Goal: Transaction & Acquisition: Purchase product/service

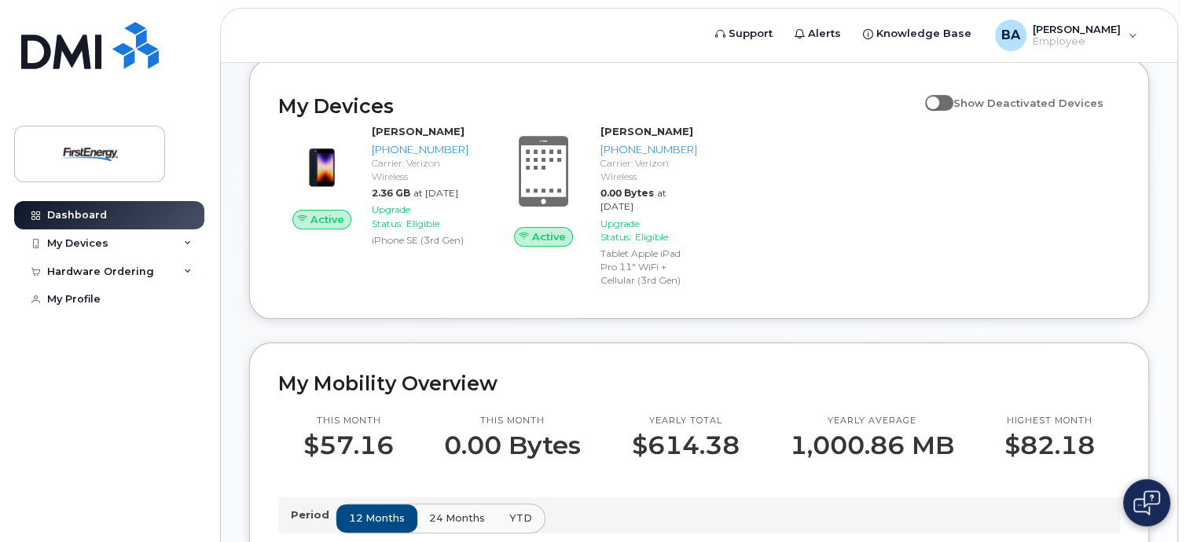
scroll to position [236, 0]
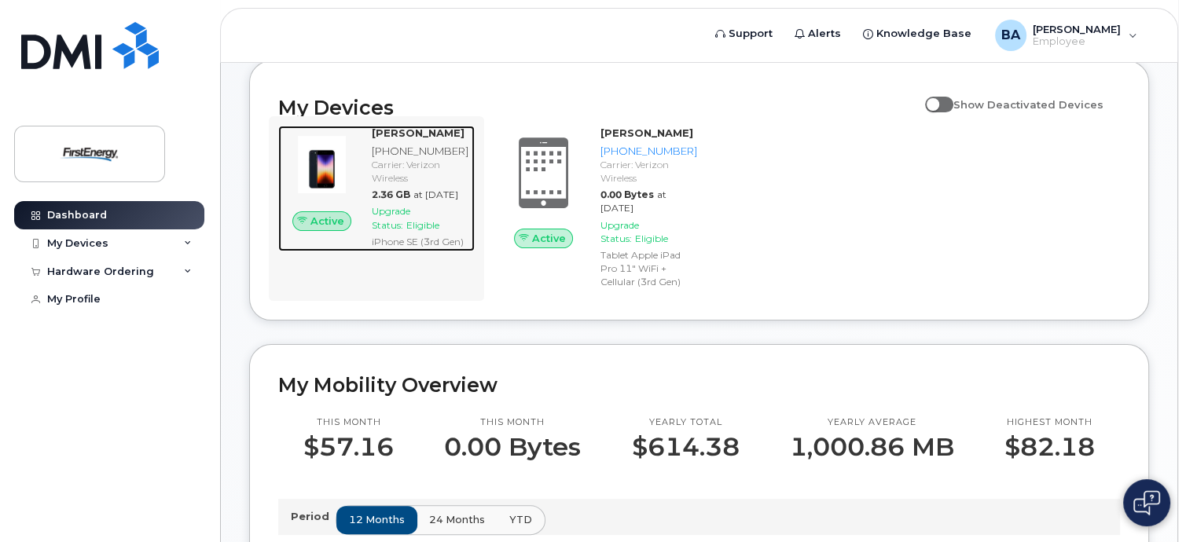
click at [340, 229] on span "Active" at bounding box center [328, 221] width 34 height 15
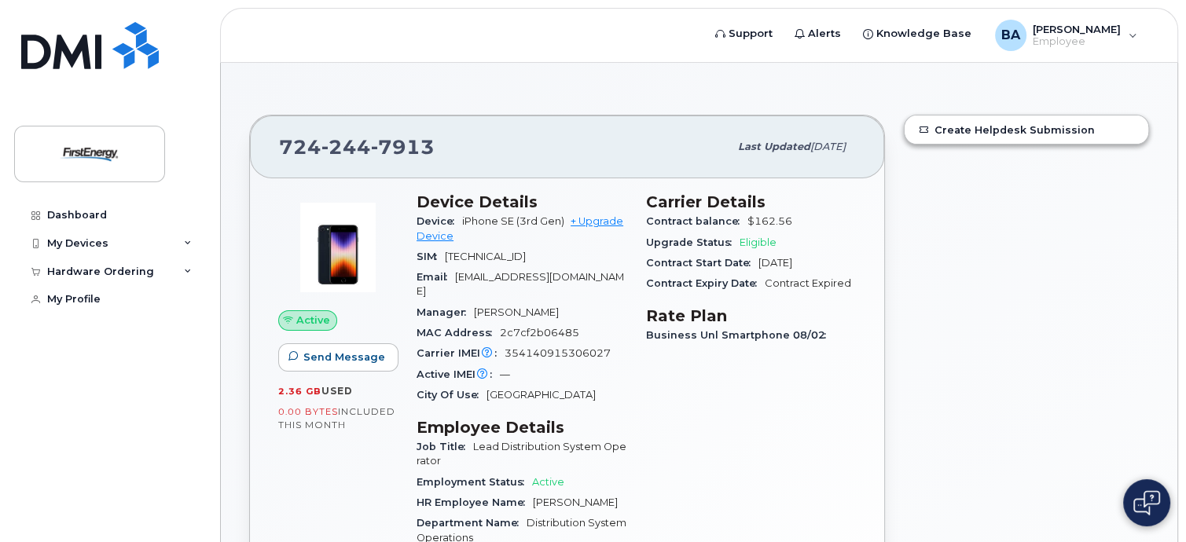
scroll to position [79, 0]
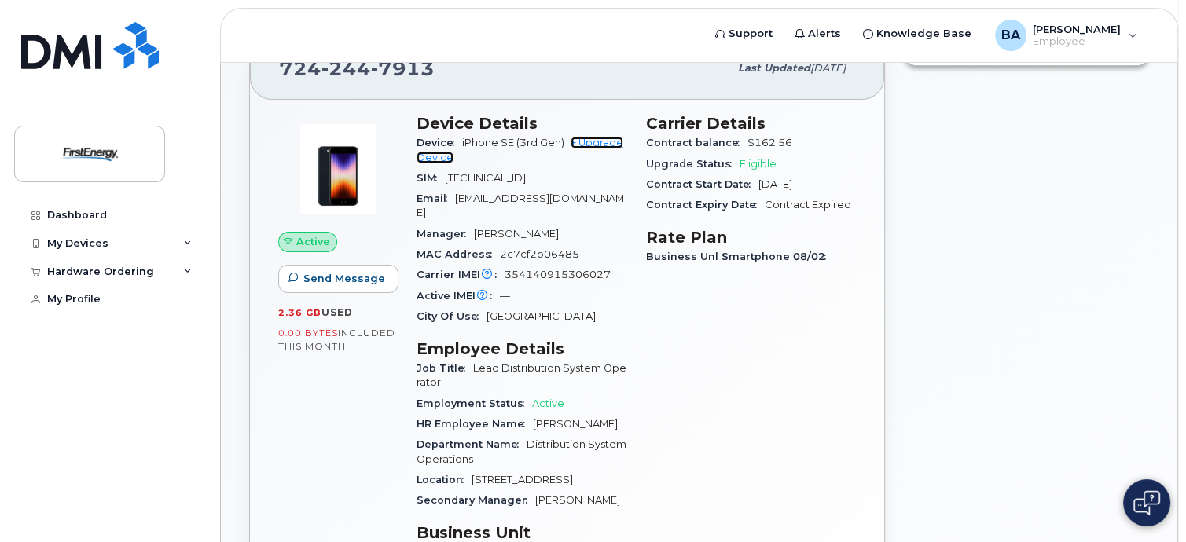
click at [617, 142] on link "+ Upgrade Device" at bounding box center [520, 150] width 207 height 26
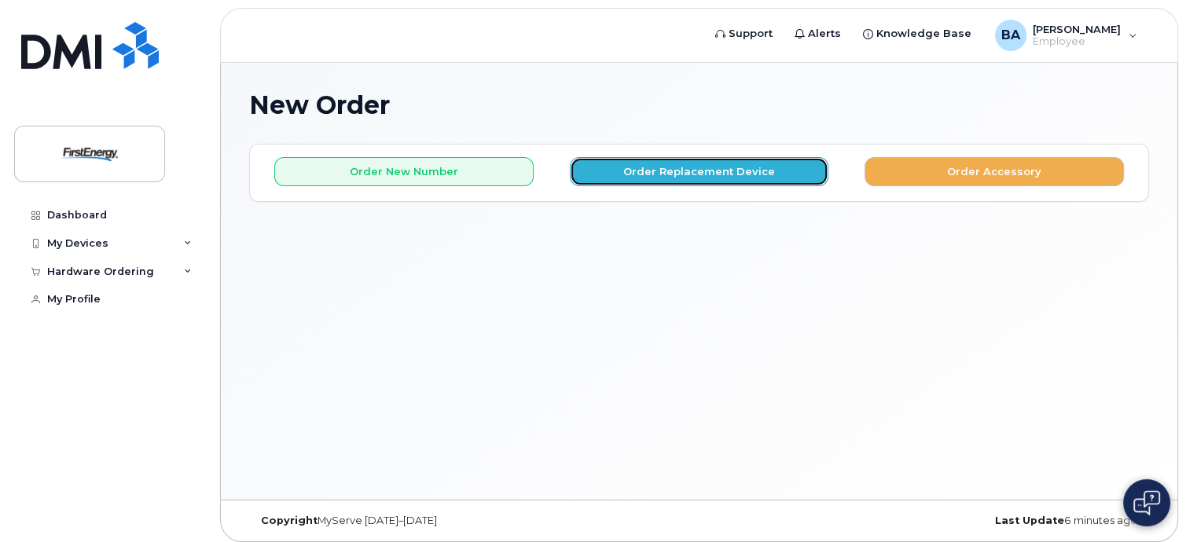
click at [641, 171] on button "Order Replacement Device" at bounding box center [699, 171] width 259 height 29
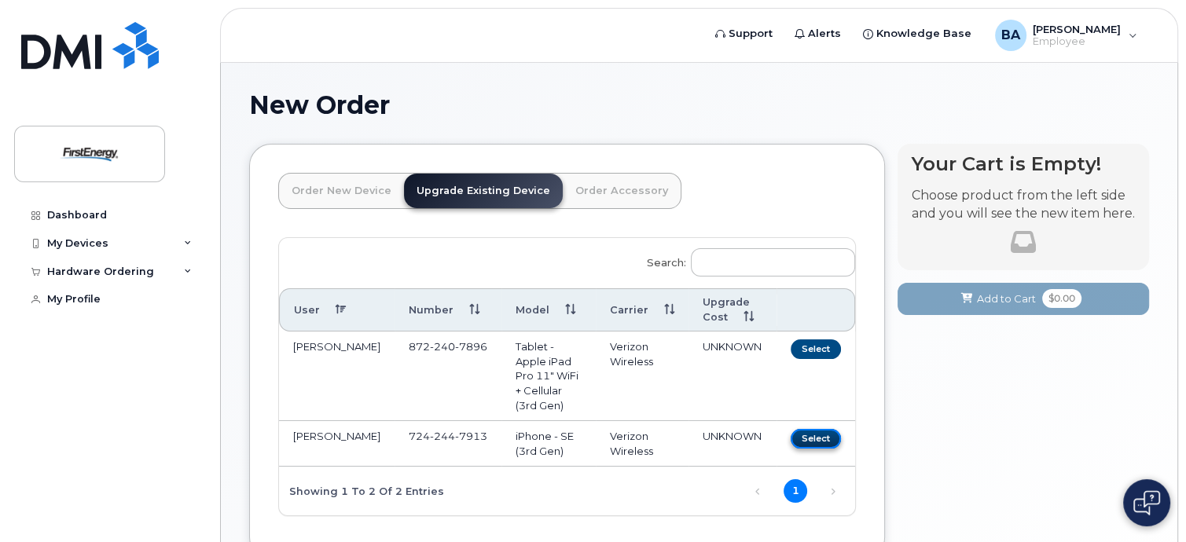
click at [821, 429] on button "Select" at bounding box center [816, 439] width 50 height 20
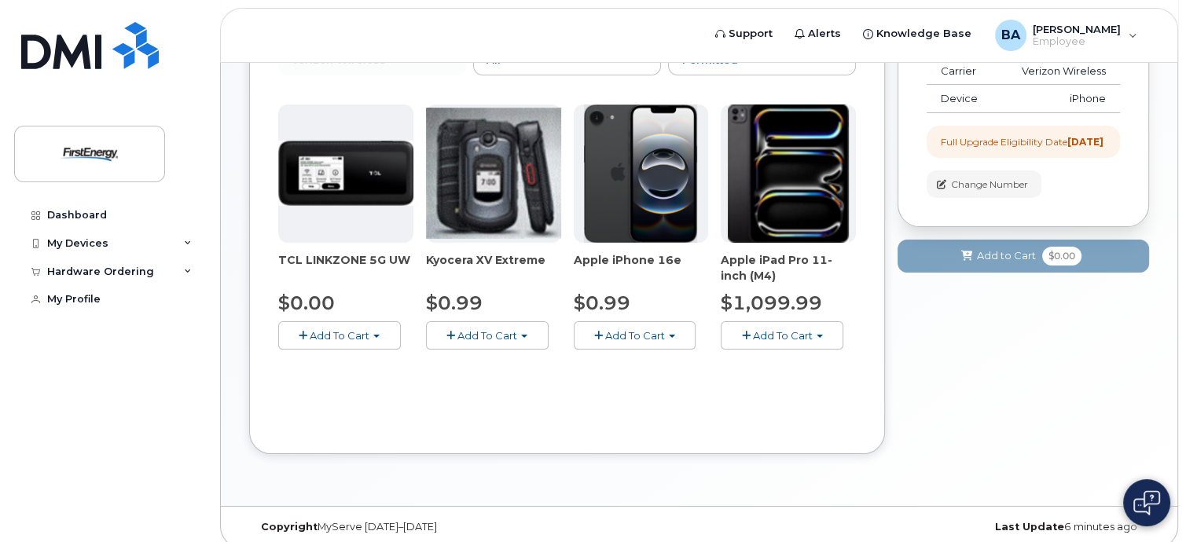
scroll to position [215, 0]
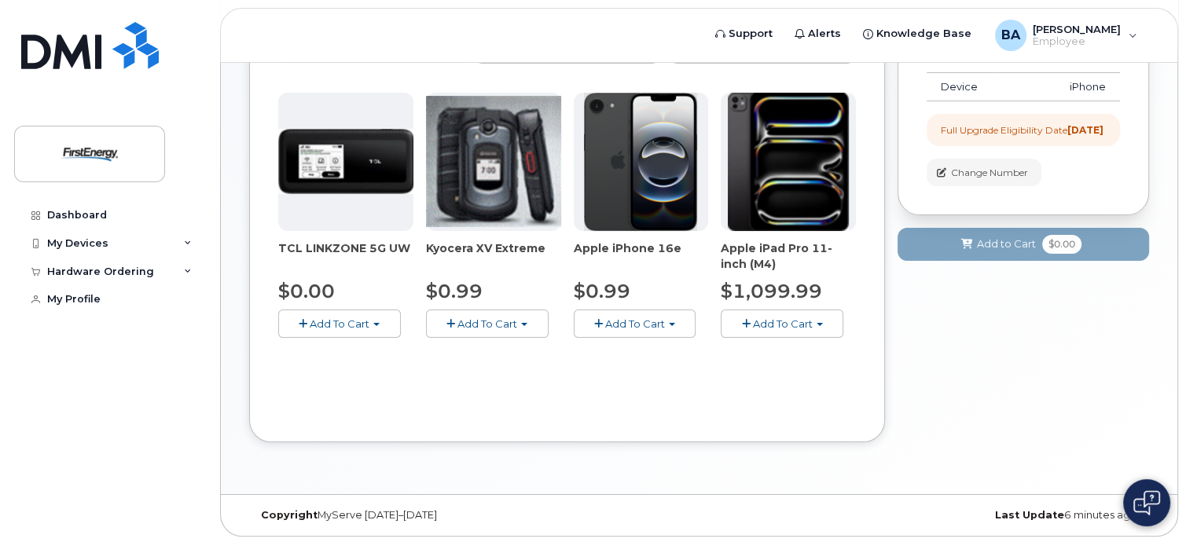
click at [634, 323] on span "Add To Cart" at bounding box center [635, 324] width 60 height 13
click at [618, 325] on span "Add To Cart" at bounding box center [635, 324] width 60 height 13
click at [601, 323] on span "button" at bounding box center [598, 324] width 9 height 10
click at [596, 325] on span "button" at bounding box center [598, 324] width 9 height 10
click at [670, 325] on button "Add To Cart" at bounding box center [635, 324] width 123 height 28
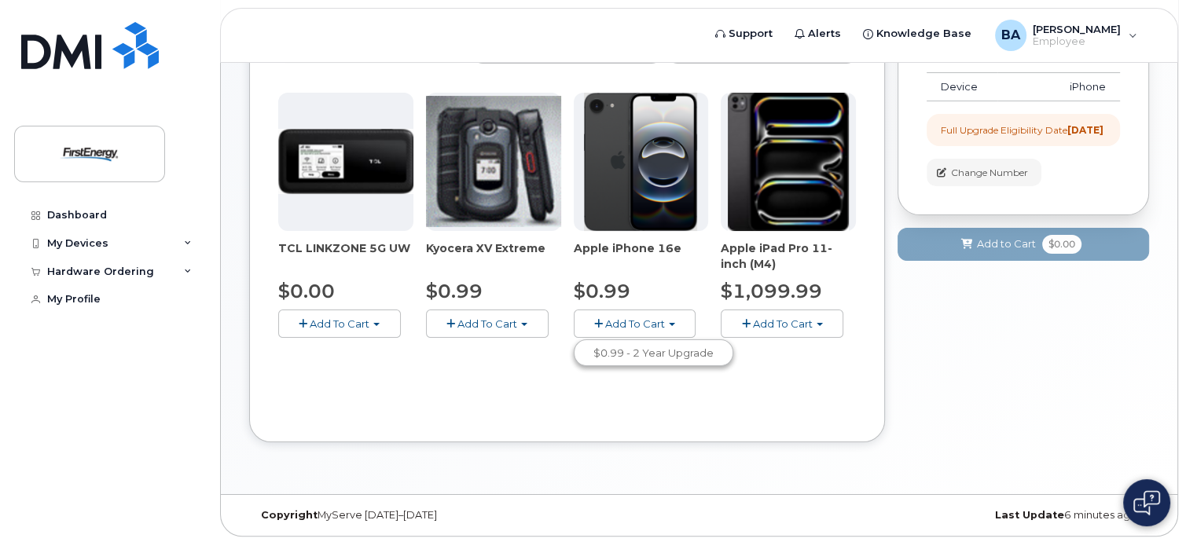
click at [670, 323] on span "button" at bounding box center [672, 324] width 6 height 3
click at [600, 325] on span "button" at bounding box center [598, 324] width 9 height 10
click at [599, 287] on span "$0.99" at bounding box center [602, 291] width 57 height 23
click at [597, 315] on button "Add To Cart" at bounding box center [635, 324] width 123 height 28
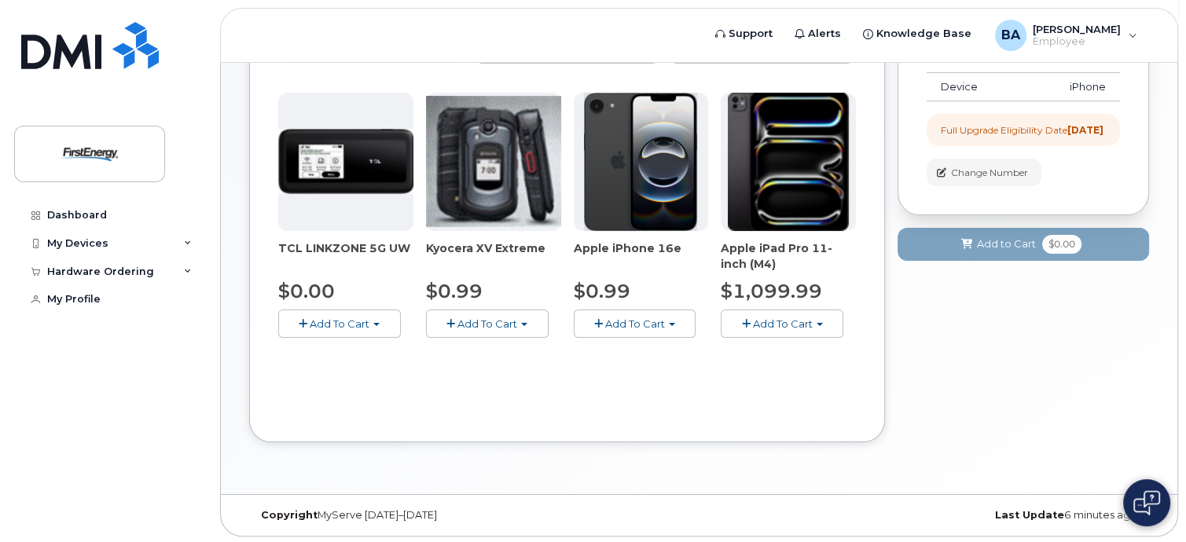
click at [624, 164] on img at bounding box center [640, 162] width 113 height 138
click at [640, 247] on span "Apple iPhone 16e" at bounding box center [641, 256] width 135 height 31
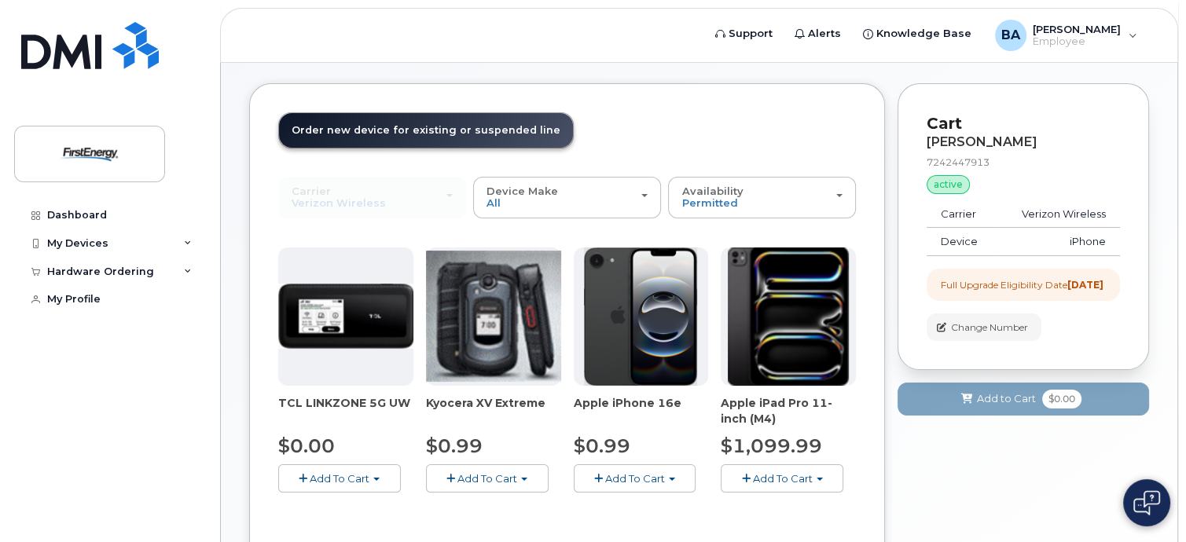
scroll to position [157, 0]
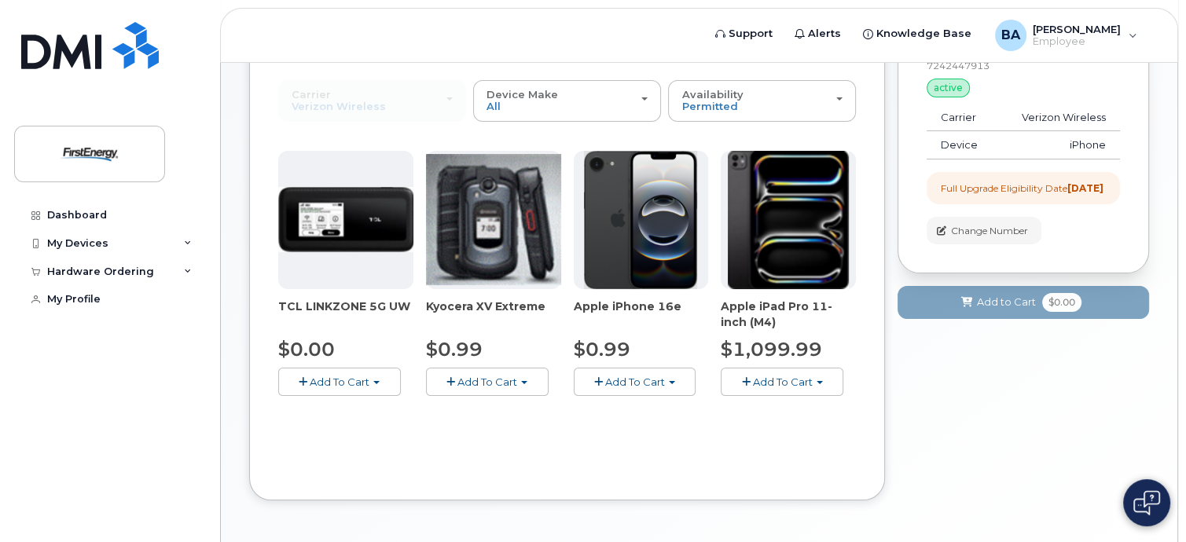
click at [594, 380] on span "button" at bounding box center [598, 382] width 9 height 10
click at [591, 344] on span "$0.99" at bounding box center [602, 349] width 57 height 23
click at [632, 231] on img at bounding box center [640, 220] width 113 height 138
click at [648, 178] on img at bounding box center [640, 220] width 113 height 138
click at [610, 178] on img at bounding box center [640, 220] width 113 height 138
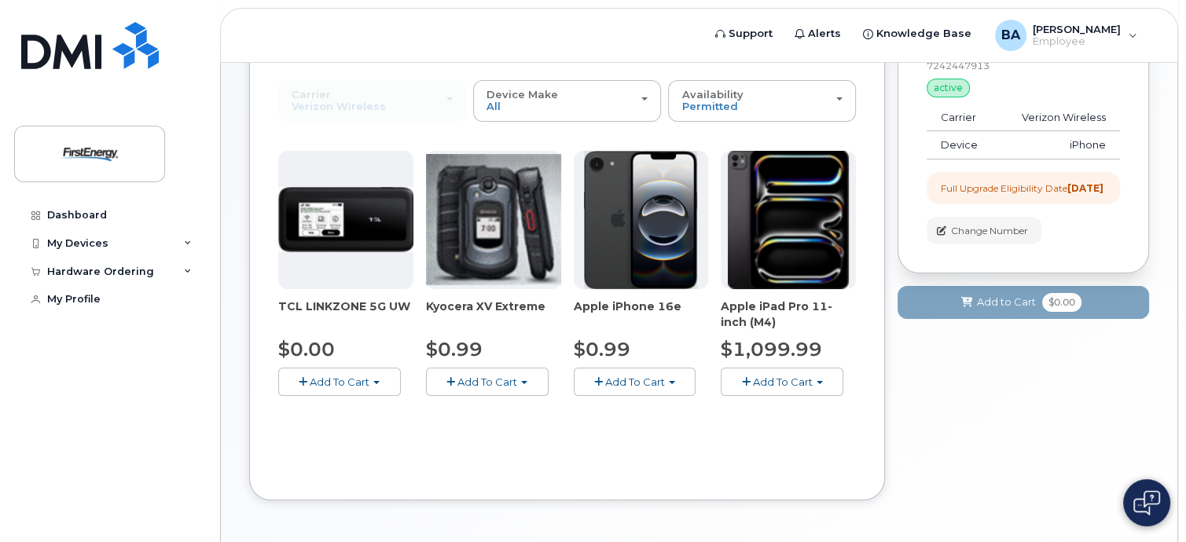
click at [619, 260] on img at bounding box center [640, 220] width 113 height 138
click at [629, 307] on span "Apple iPhone 16e" at bounding box center [641, 314] width 135 height 31
drag, startPoint x: 601, startPoint y: 350, endPoint x: 657, endPoint y: 388, distance: 68.5
click at [604, 354] on span "$0.99" at bounding box center [602, 349] width 57 height 23
click at [656, 390] on button "Add To Cart" at bounding box center [635, 382] width 123 height 28
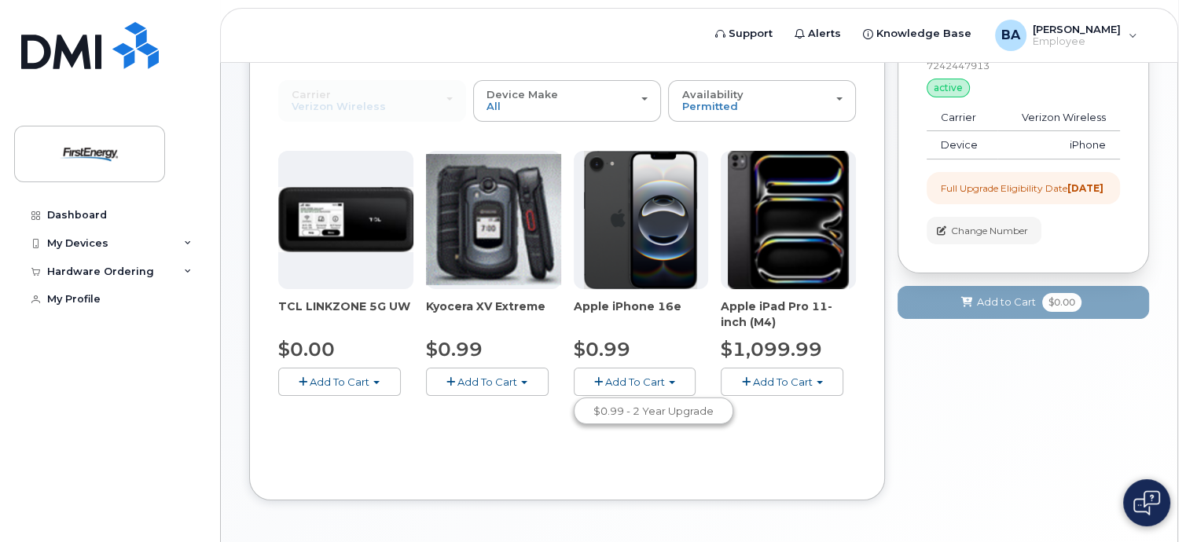
click at [603, 386] on button "Add To Cart" at bounding box center [635, 382] width 123 height 28
click at [597, 384] on span "button" at bounding box center [598, 382] width 9 height 10
click at [666, 377] on button "Add To Cart" at bounding box center [635, 382] width 123 height 28
click at [666, 378] on button "Add To Cart" at bounding box center [635, 382] width 123 height 28
click at [640, 383] on span "Add To Cart" at bounding box center [635, 382] width 60 height 13
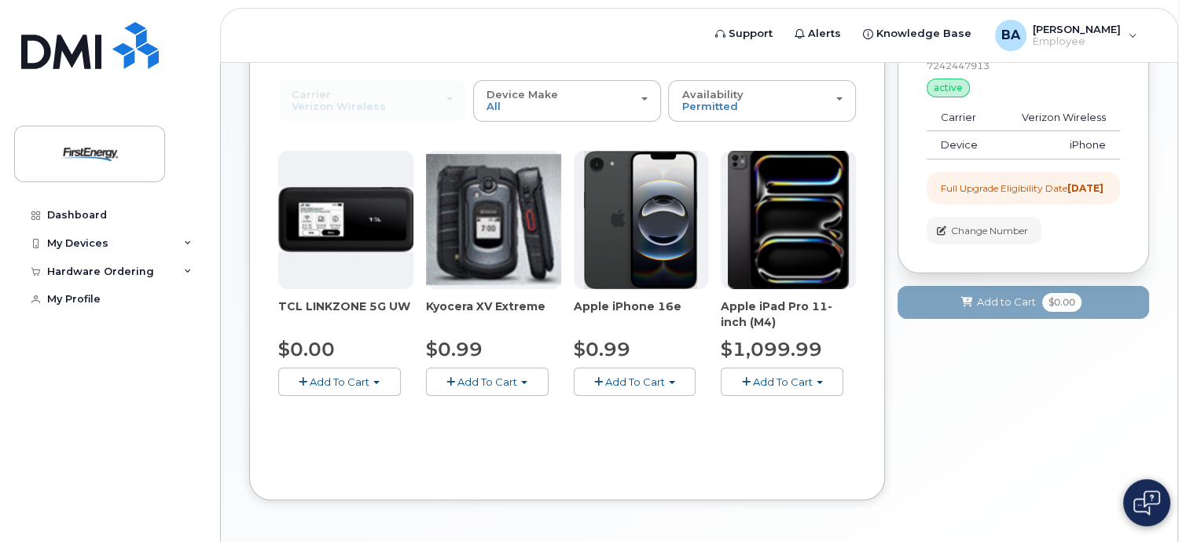
click at [640, 383] on span "Add To Cart" at bounding box center [635, 382] width 60 height 13
drag, startPoint x: 640, startPoint y: 383, endPoint x: 606, endPoint y: 380, distance: 34.0
click at [606, 380] on span "Add To Cart" at bounding box center [635, 382] width 60 height 13
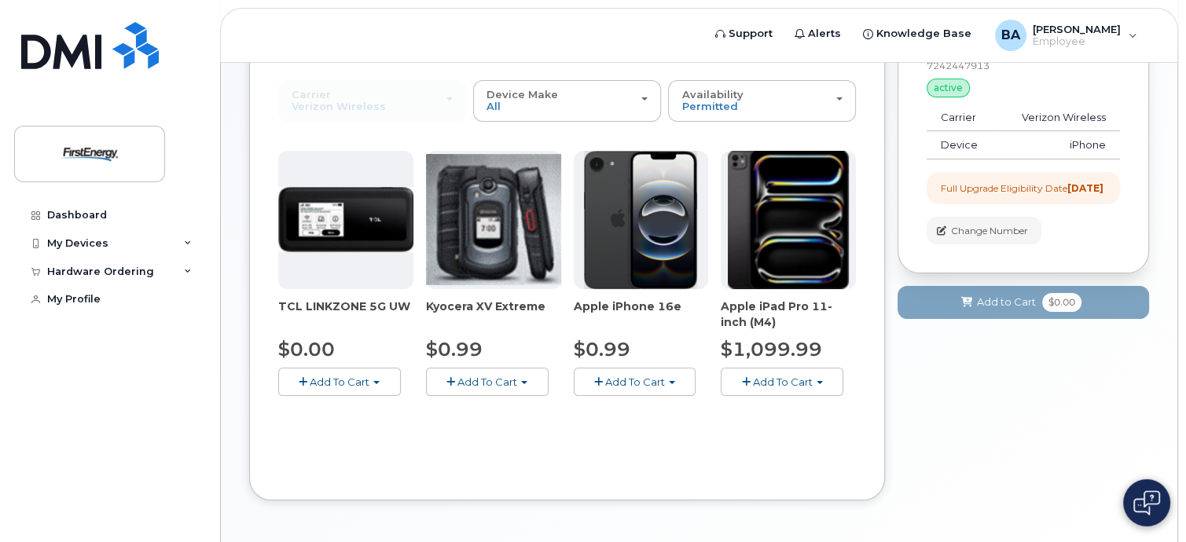
click at [606, 380] on span "Add To Cart" at bounding box center [635, 382] width 60 height 13
click at [609, 476] on div "Order New Device Upgrade Existing Device Order Accessory Order new device and n…" at bounding box center [567, 244] width 636 height 514
click at [674, 381] on span "button" at bounding box center [672, 382] width 6 height 3
click at [621, 390] on button "Add To Cart" at bounding box center [635, 382] width 123 height 28
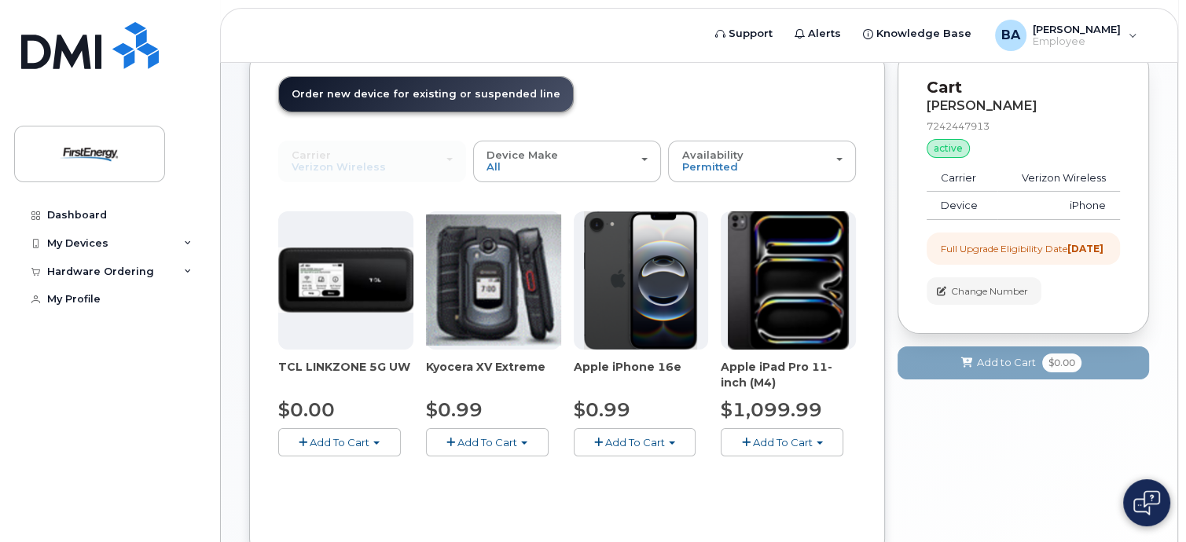
scroll to position [0, 0]
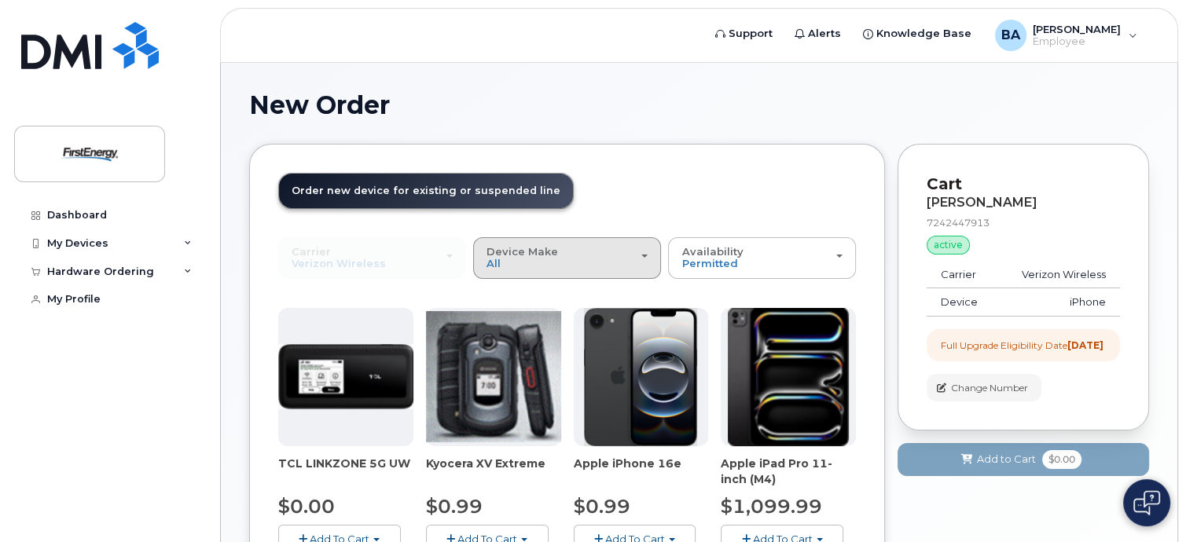
click at [634, 253] on div "Device Make All Cell Phone iPhone Modem Tablet" at bounding box center [567, 258] width 161 height 24
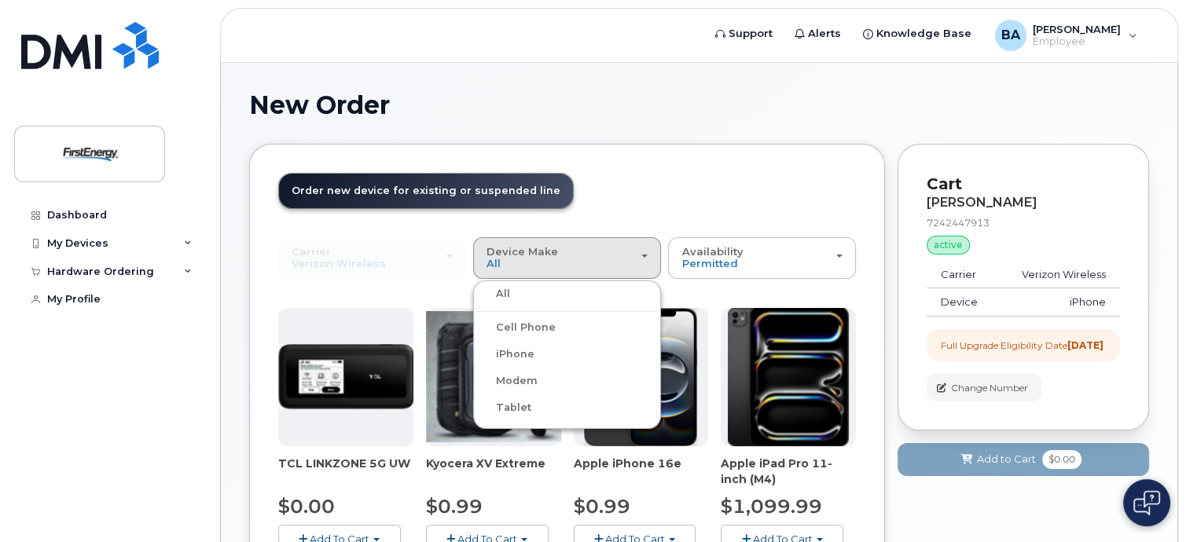
click at [513, 326] on label "Cell Phone" at bounding box center [516, 327] width 79 height 19
click at [0, 0] on input "Cell Phone" at bounding box center [0, 0] width 0 height 0
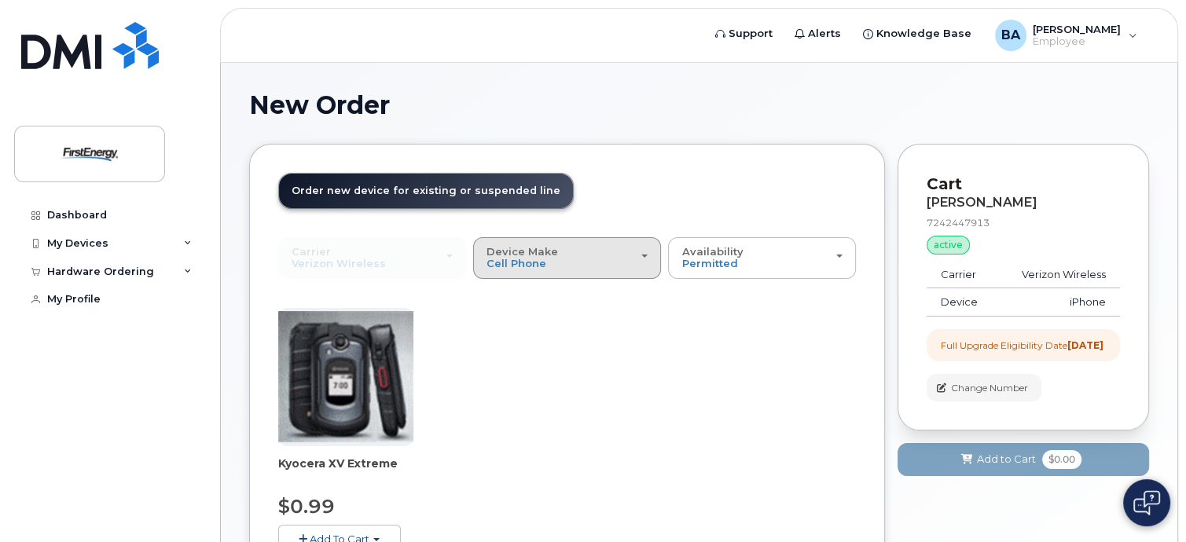
click at [579, 265] on div "Device Make All Cell Phone iPhone Modem Tablet" at bounding box center [567, 258] width 161 height 24
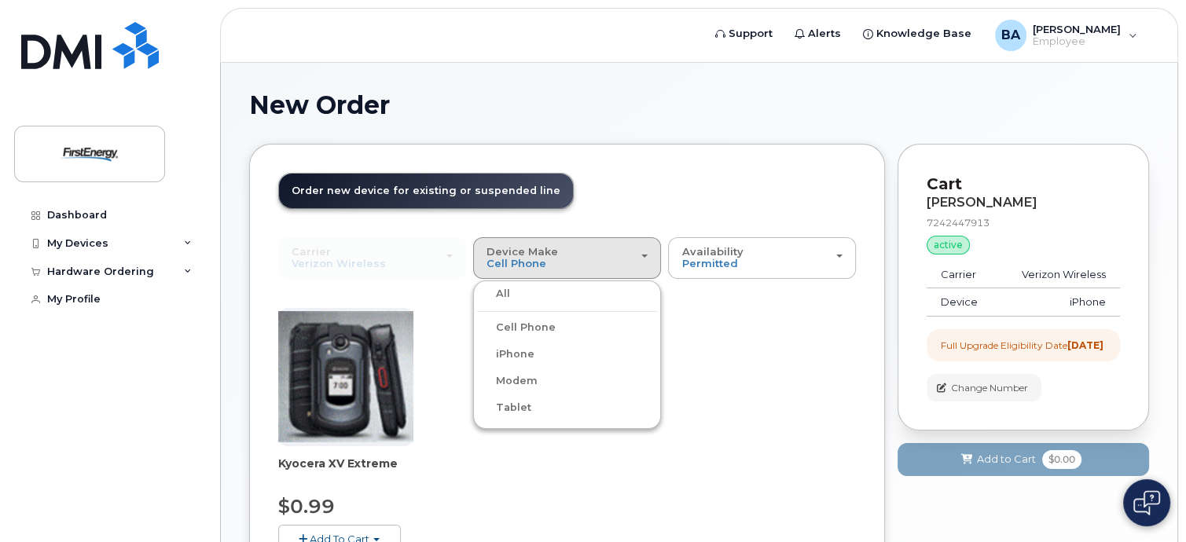
click at [535, 347] on div "iPhone" at bounding box center [567, 354] width 180 height 19
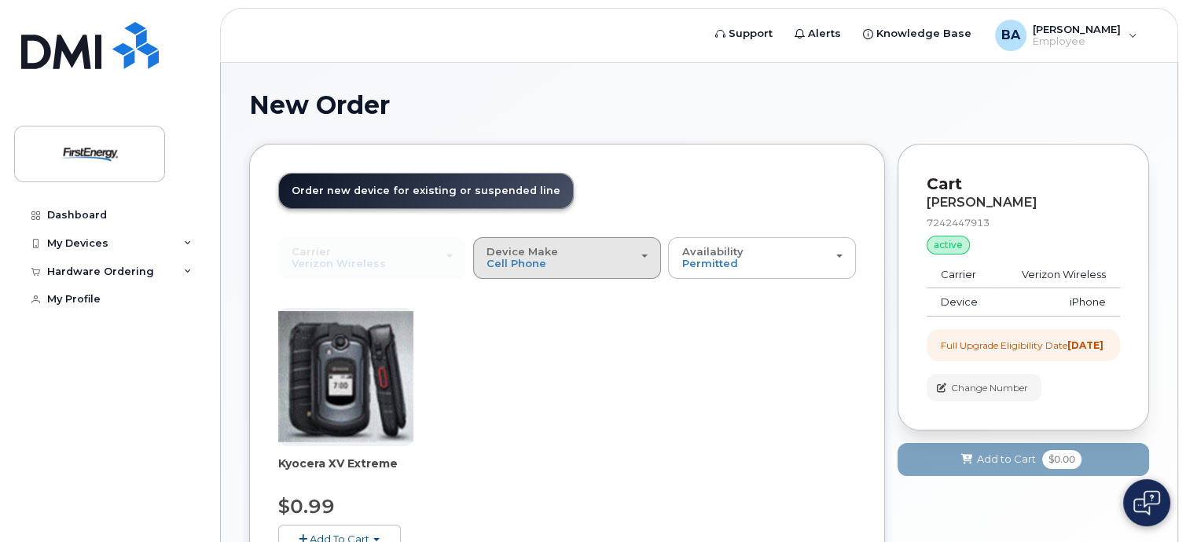
click at [583, 263] on div "Device Make All Cell Phone iPhone Modem Tablet" at bounding box center [567, 258] width 161 height 24
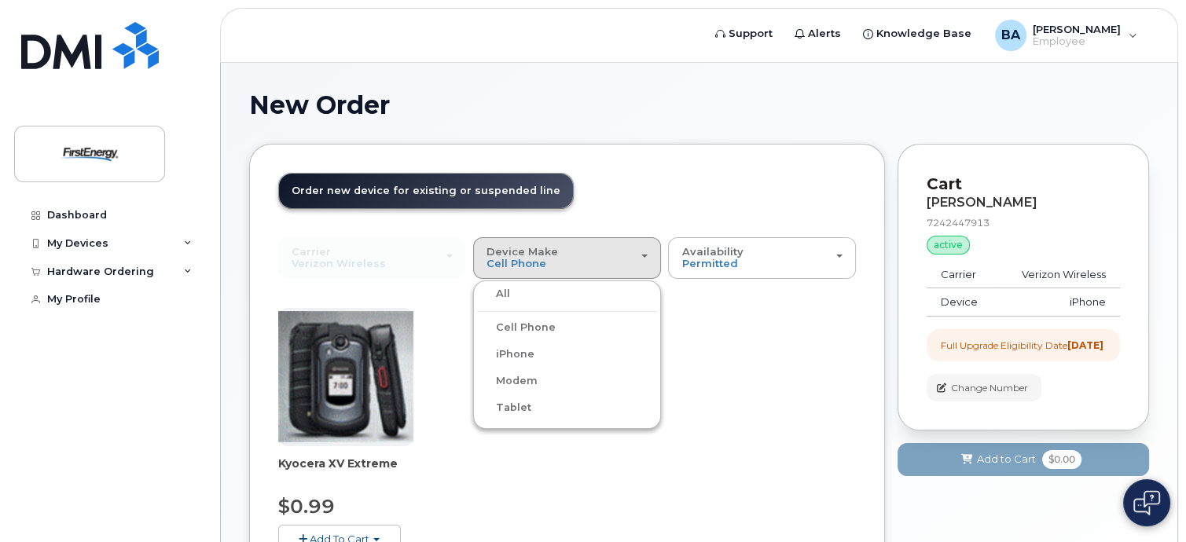
click at [512, 347] on label "iPhone" at bounding box center [505, 354] width 57 height 19
click at [0, 0] on input "iPhone" at bounding box center [0, 0] width 0 height 0
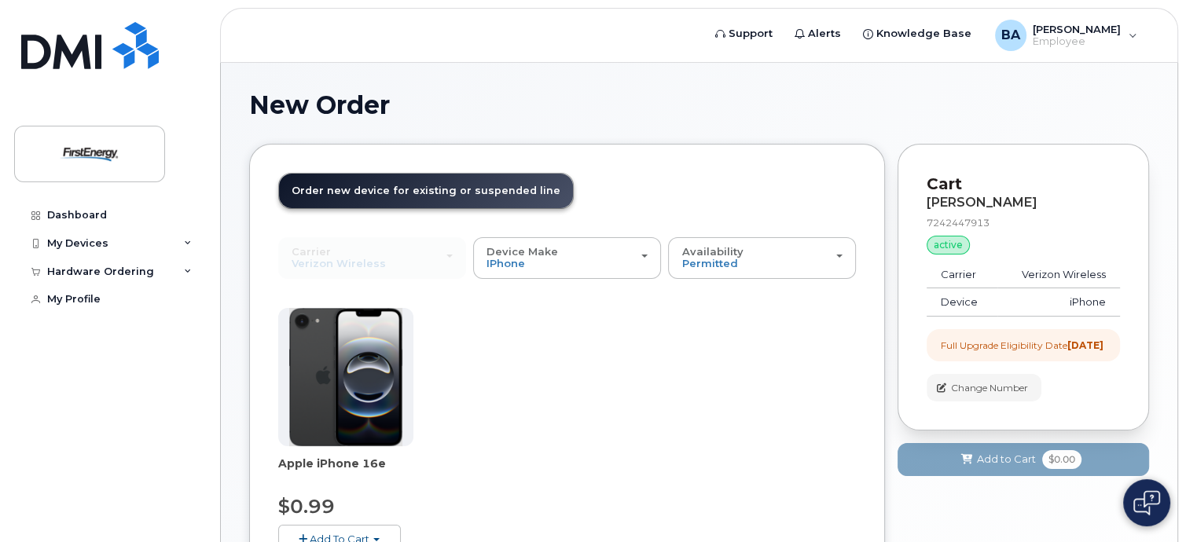
click at [355, 375] on img at bounding box center [345, 377] width 113 height 138
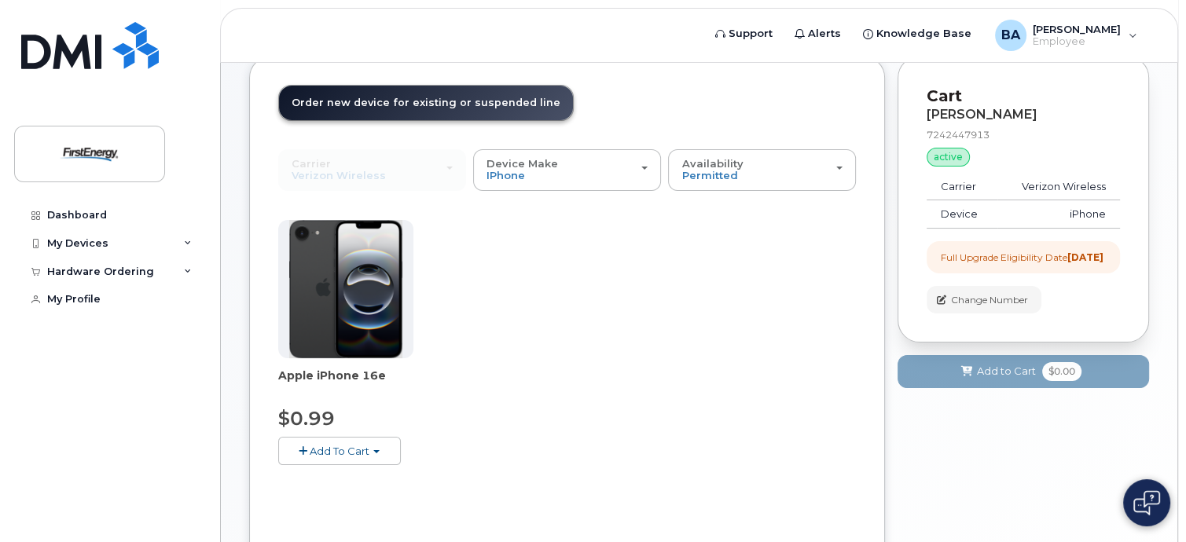
scroll to position [215, 0]
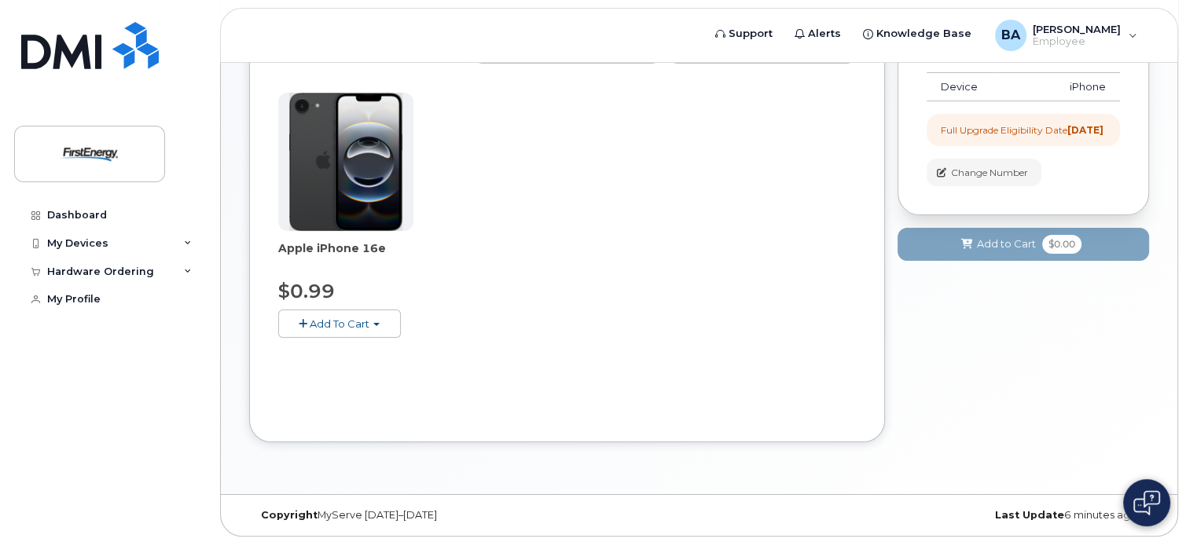
click at [302, 322] on span "button" at bounding box center [303, 324] width 9 height 10
click at [380, 319] on button "Add To Cart" at bounding box center [339, 324] width 123 height 28
click at [319, 324] on span "Add To Cart" at bounding box center [340, 324] width 60 height 13
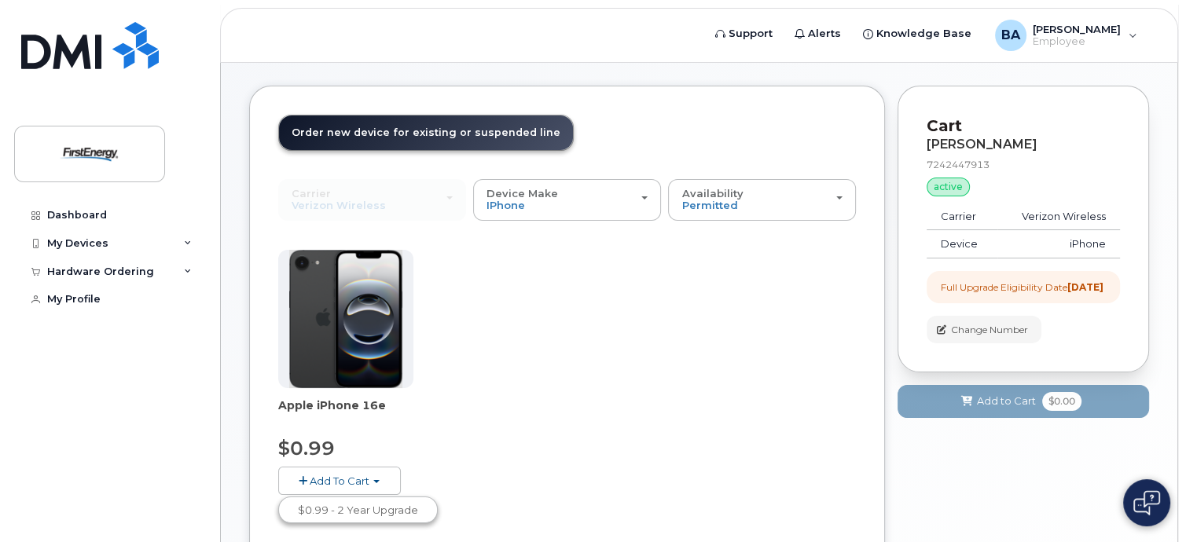
click at [374, 130] on span "Order new device for existing or suspended line" at bounding box center [426, 133] width 269 height 12
click at [302, 477] on span "button" at bounding box center [303, 481] width 9 height 10
click at [420, 136] on span "Order new device for existing or suspended line" at bounding box center [426, 133] width 269 height 12
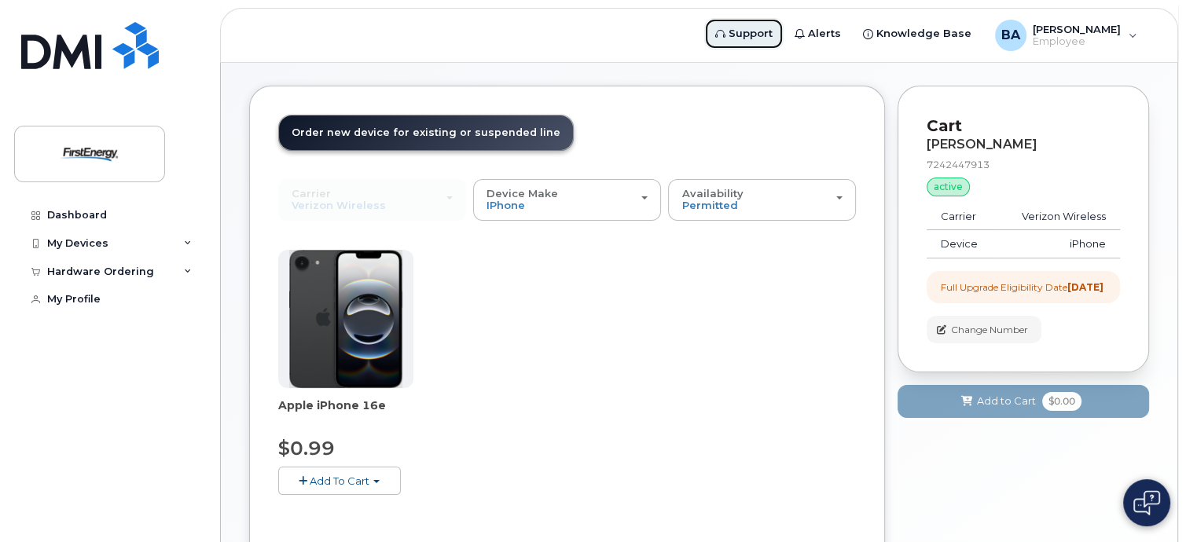
click at [765, 31] on span "Support" at bounding box center [751, 34] width 44 height 16
click at [333, 479] on span "Add To Cart" at bounding box center [340, 481] width 60 height 13
click at [490, 402] on div "Apple iPhone 16e $0.99 Add To Cart $0.99 - 2 Year Upgrade" at bounding box center [567, 385] width 578 height 270
click at [192, 248] on div "My Devices" at bounding box center [109, 244] width 190 height 28
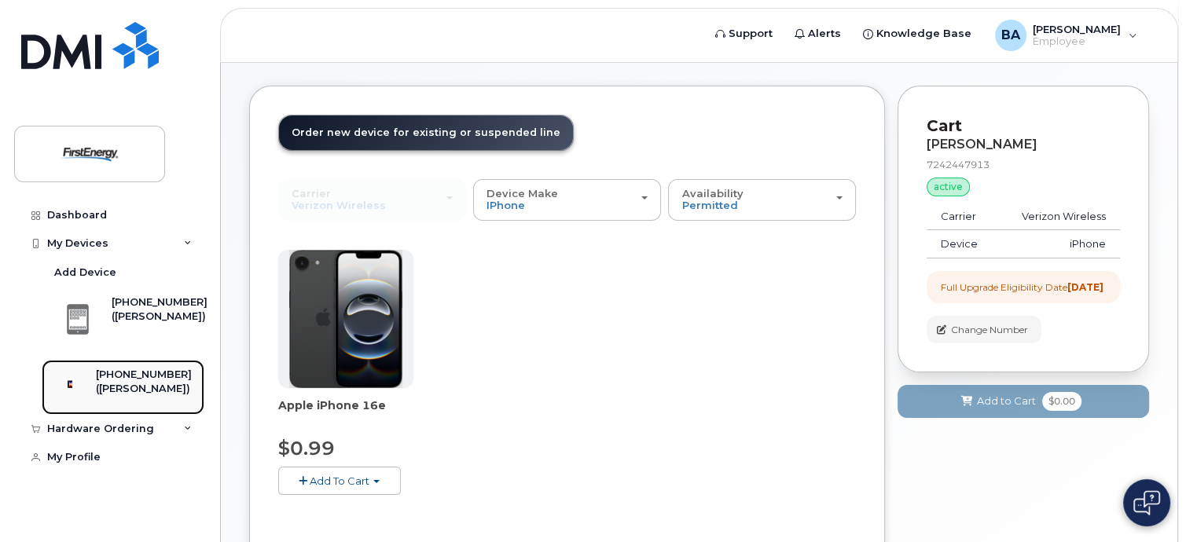
click at [119, 391] on div "([PERSON_NAME])" at bounding box center [144, 389] width 96 height 14
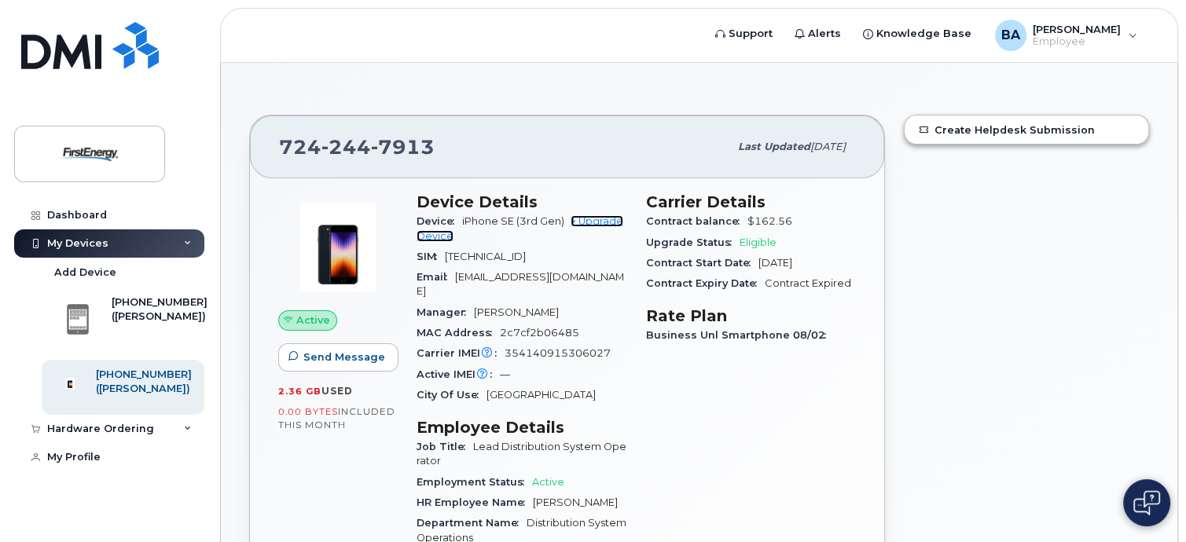
click at [604, 221] on link "+ Upgrade Device" at bounding box center [520, 228] width 207 height 26
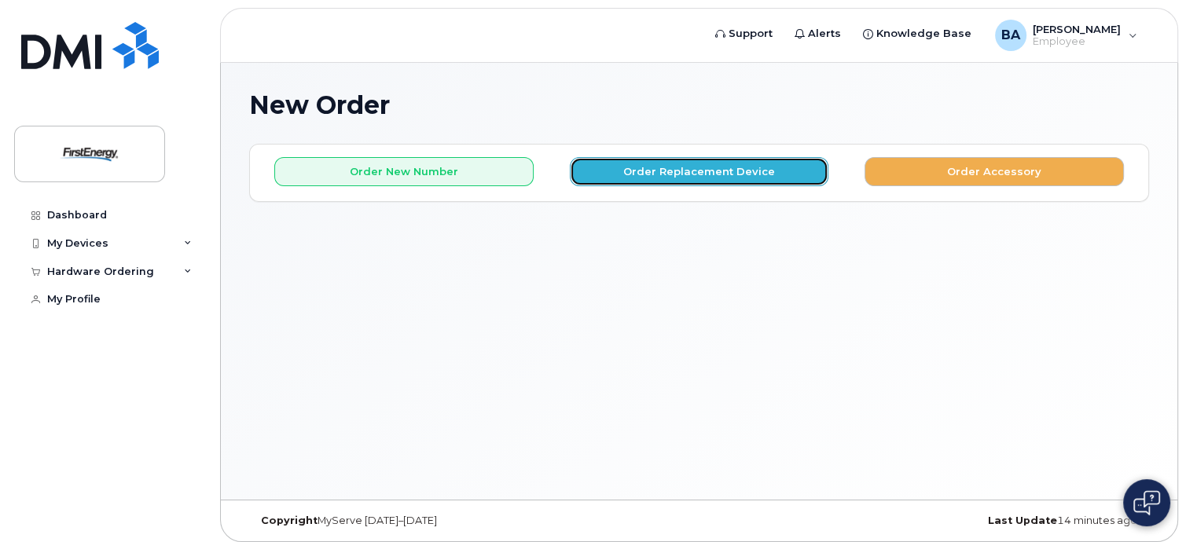
click at [797, 173] on button "Order Replacement Device" at bounding box center [699, 171] width 259 height 29
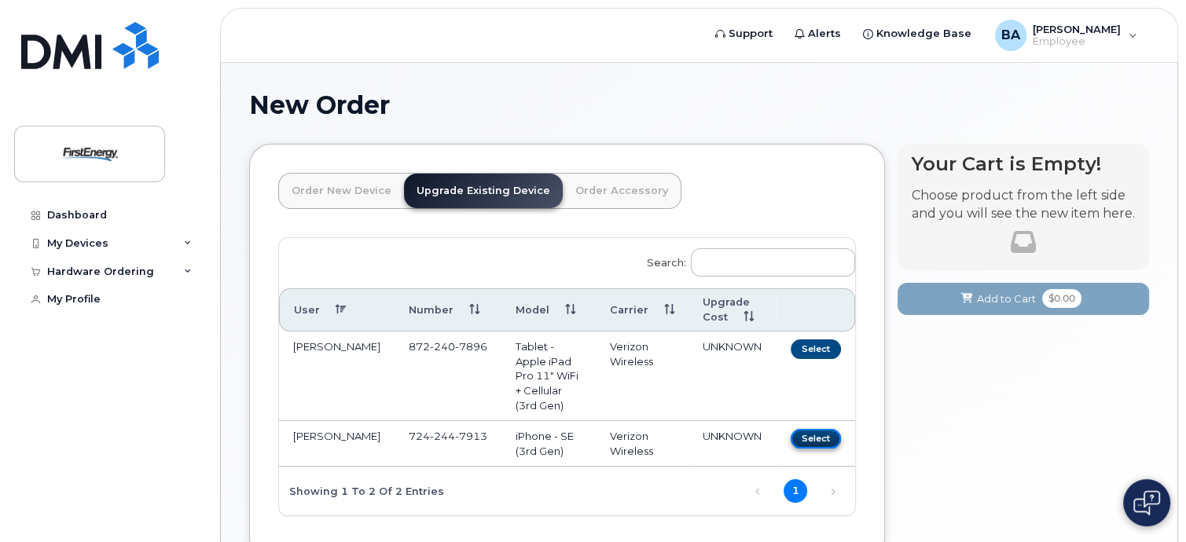
click at [811, 429] on button "Select" at bounding box center [816, 439] width 50 height 20
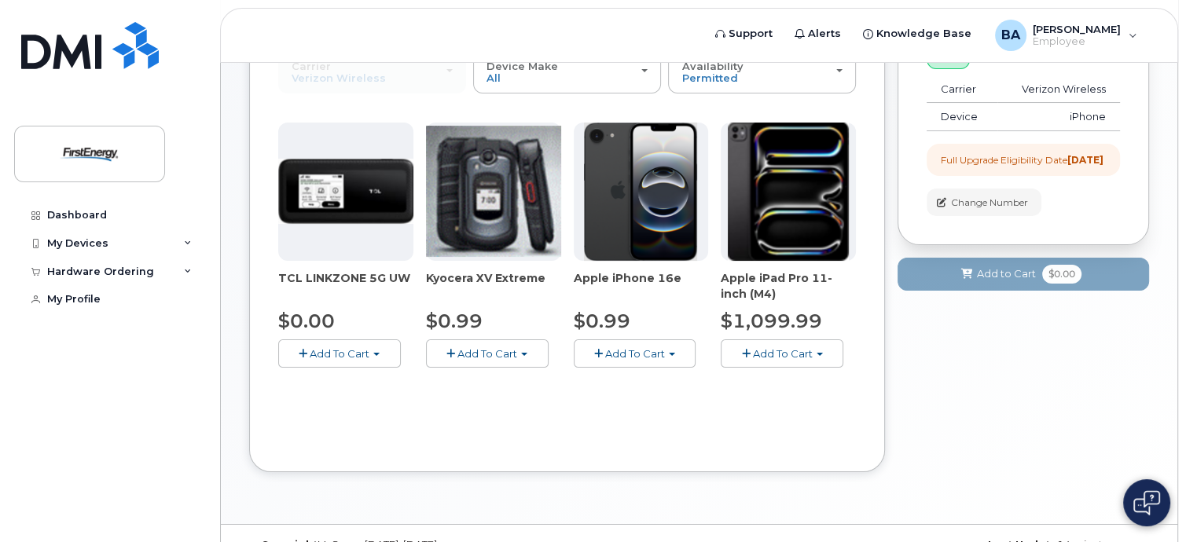
scroll to position [215, 0]
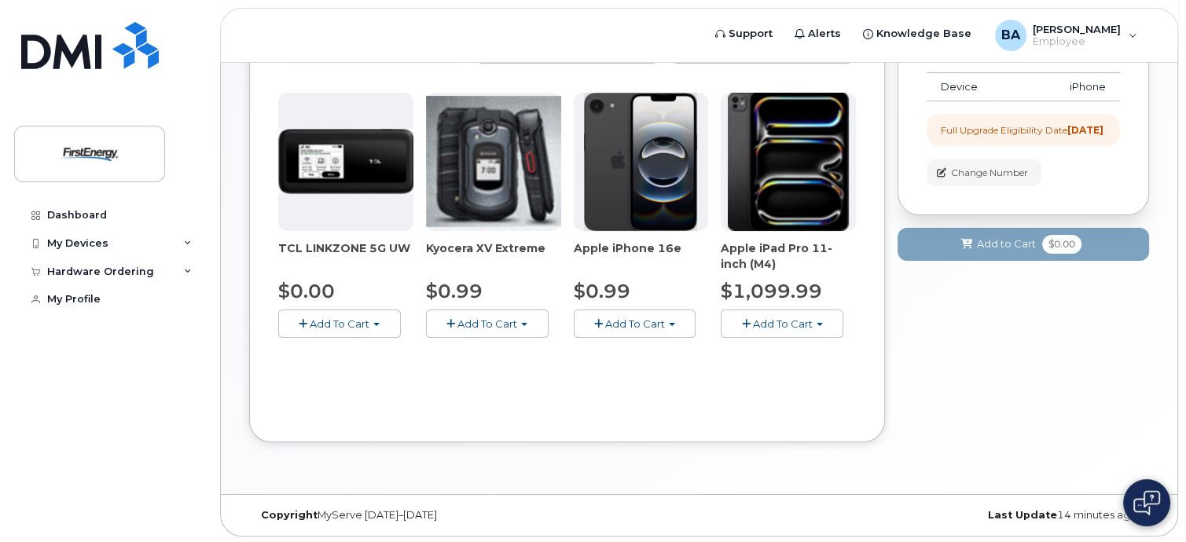
click at [626, 325] on span "Add To Cart" at bounding box center [635, 324] width 60 height 13
click at [597, 325] on span "button" at bounding box center [598, 324] width 9 height 10
click at [676, 323] on button "Add To Cart" at bounding box center [635, 324] width 123 height 28
click at [633, 182] on img at bounding box center [640, 162] width 113 height 138
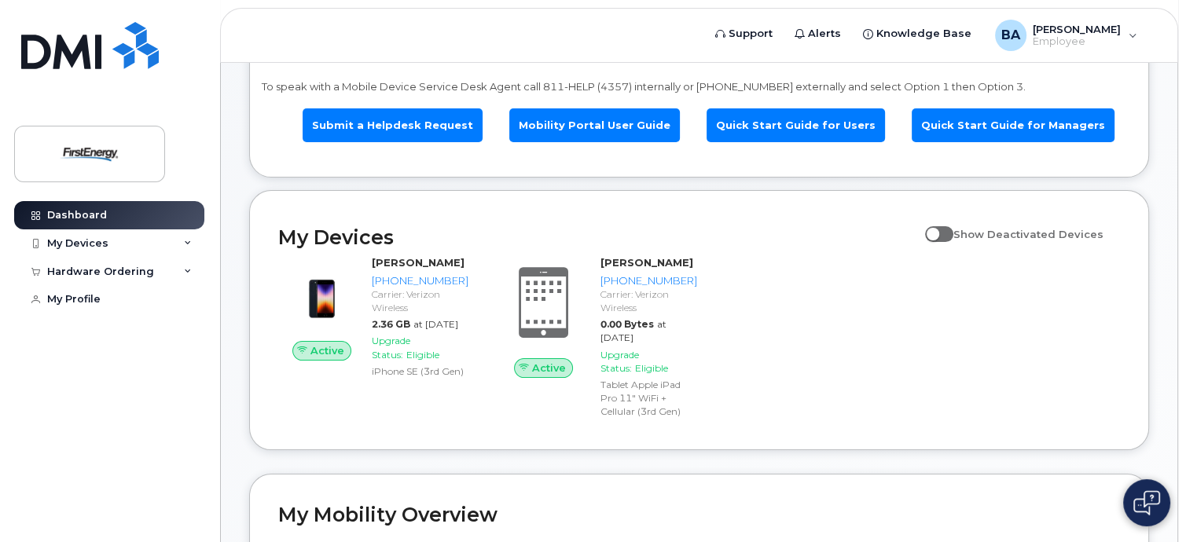
scroll to position [79, 0]
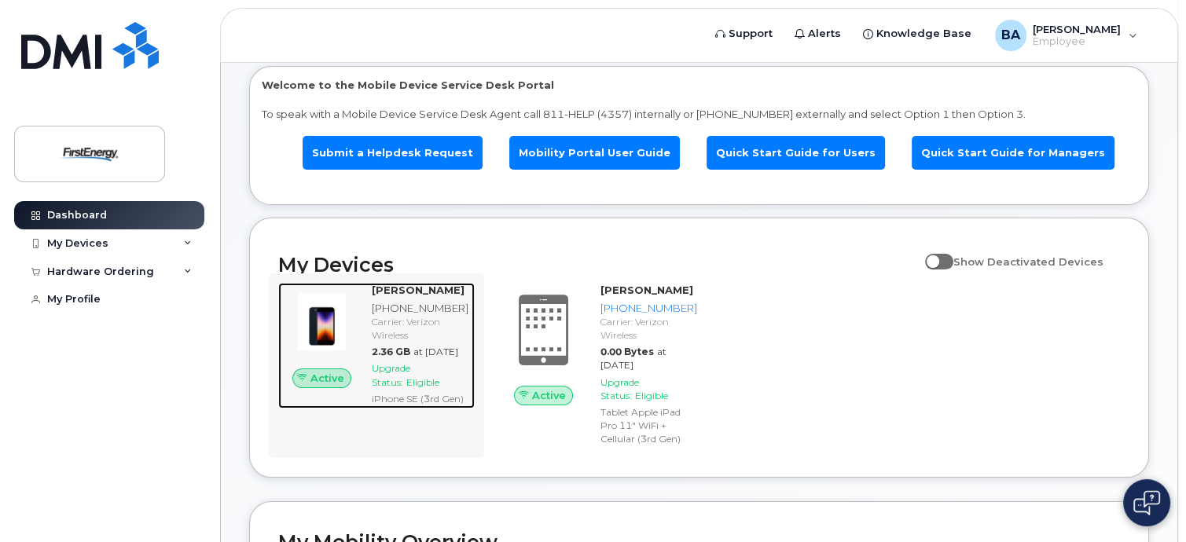
click at [406, 311] on div "[PHONE_NUMBER]" at bounding box center [420, 308] width 97 height 15
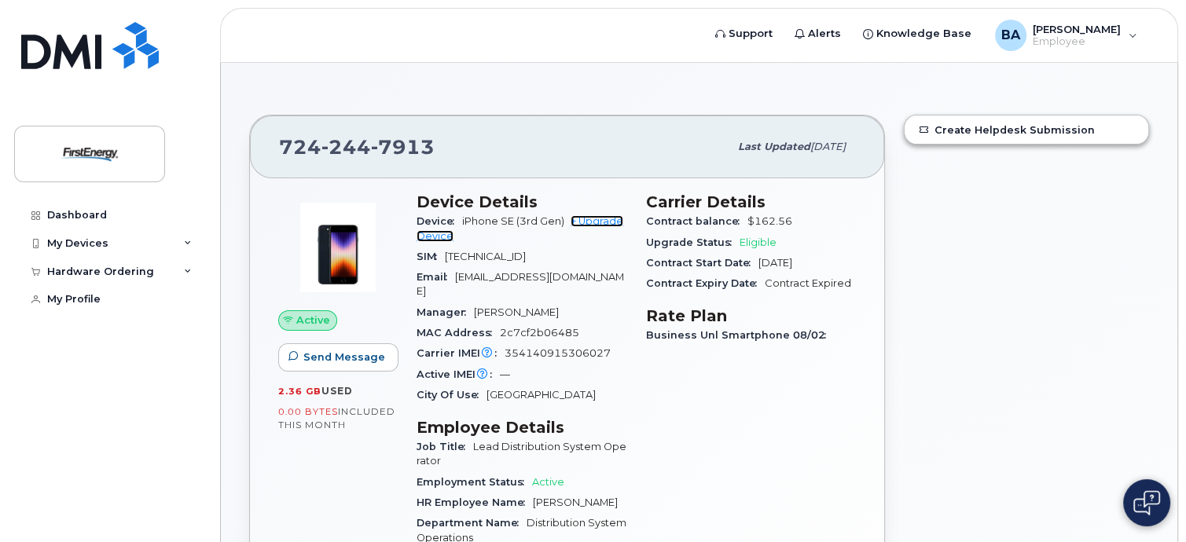
click at [605, 224] on link "+ Upgrade Device" at bounding box center [520, 228] width 207 height 26
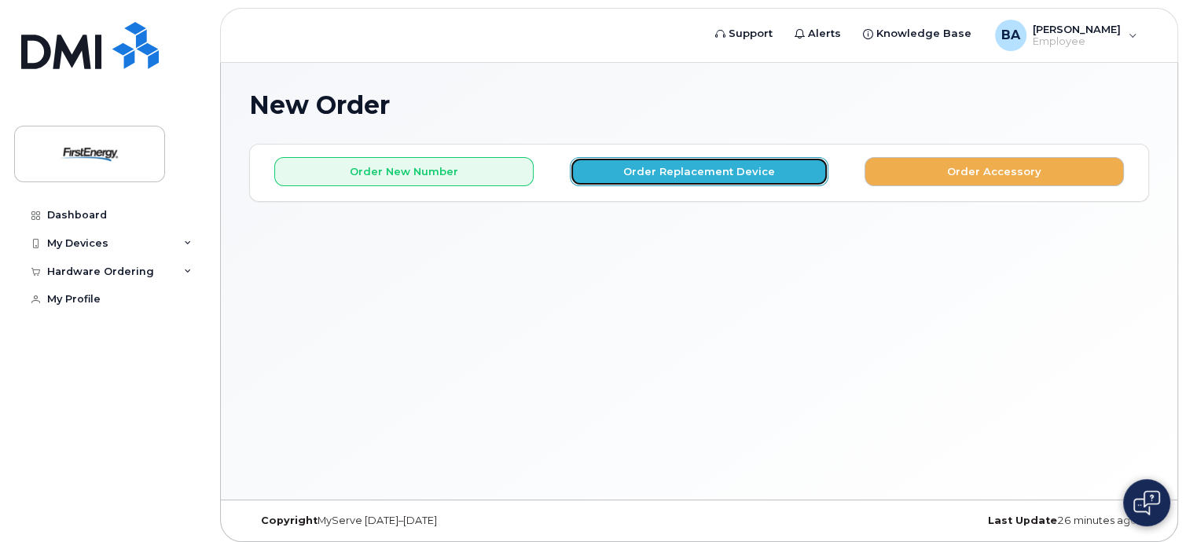
click at [726, 179] on button "Order Replacement Device" at bounding box center [699, 171] width 259 height 29
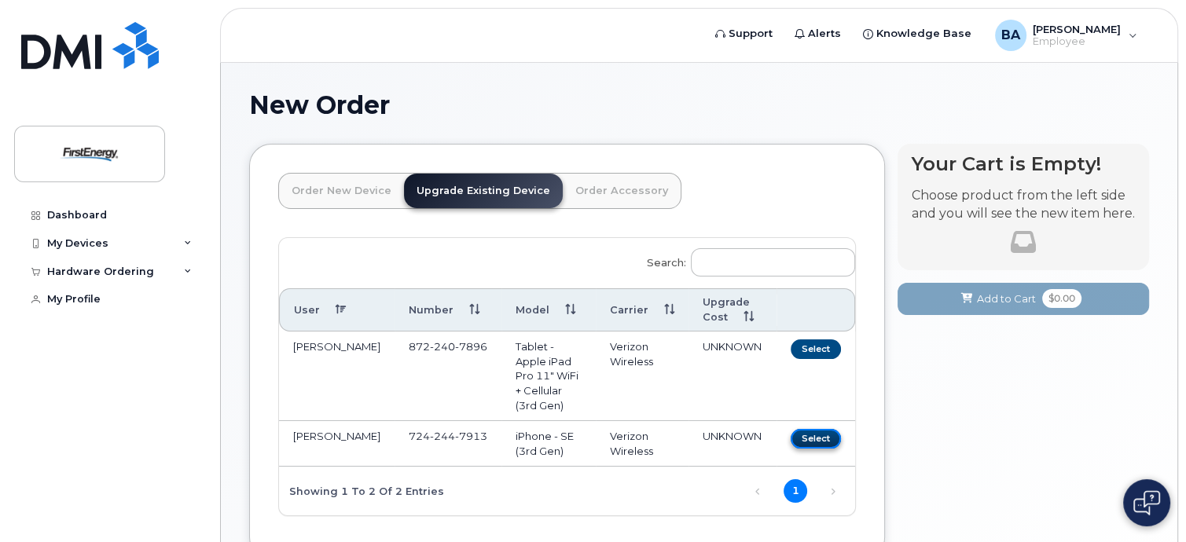
click at [827, 429] on button "Select" at bounding box center [816, 439] width 50 height 20
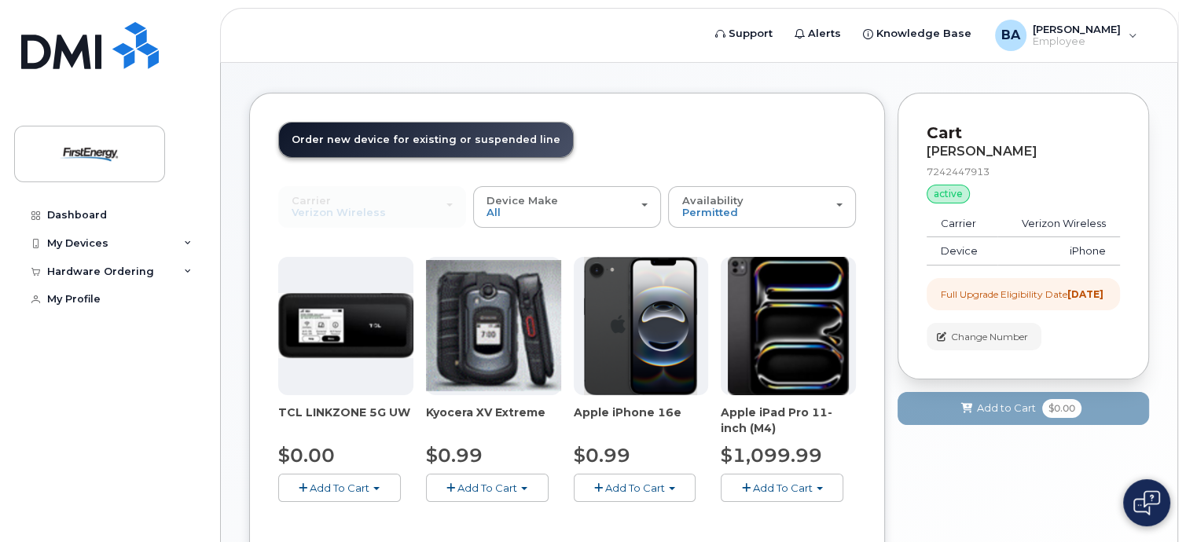
scroll to position [79, 0]
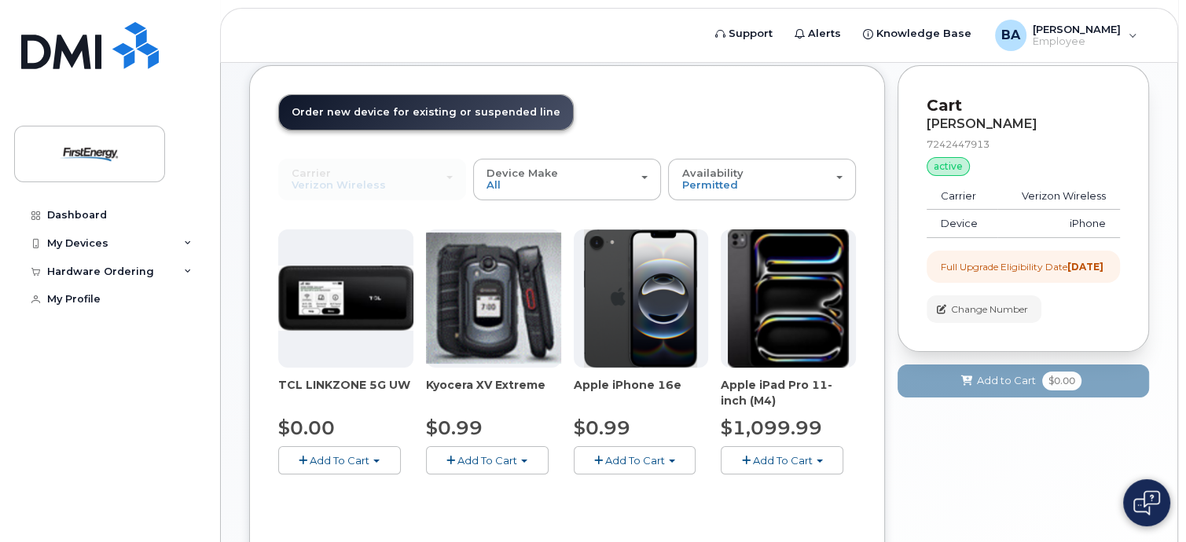
click at [619, 466] on button "Add To Cart" at bounding box center [635, 461] width 123 height 28
click at [601, 464] on span "button" at bounding box center [598, 461] width 9 height 10
click at [601, 428] on span "$0.99" at bounding box center [602, 428] width 57 height 23
click at [601, 460] on span "button" at bounding box center [598, 461] width 9 height 10
click at [590, 463] on button "Add To Cart" at bounding box center [635, 461] width 123 height 28
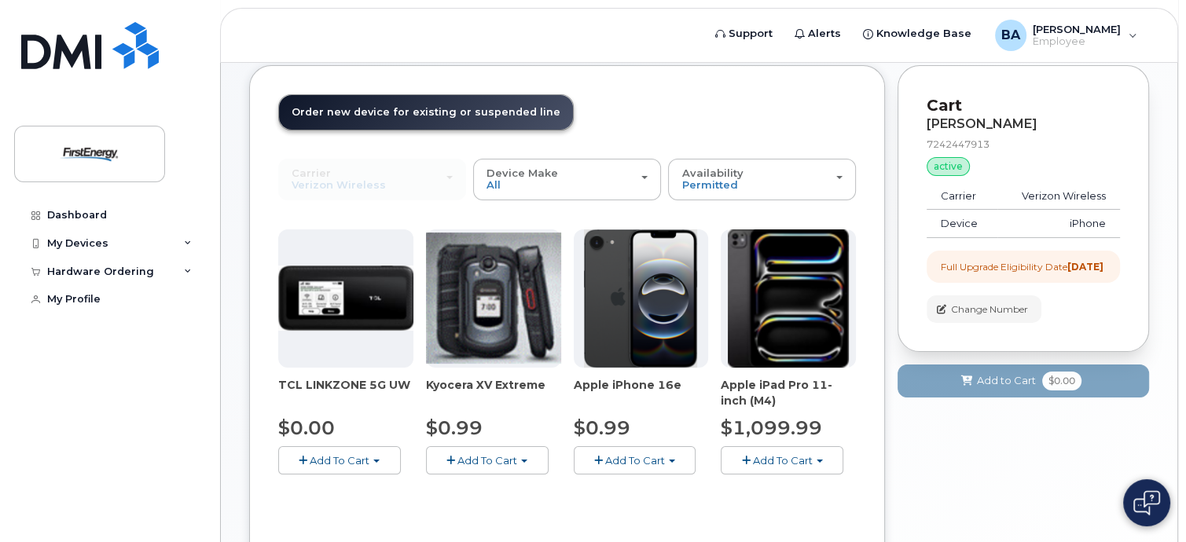
click at [590, 463] on button "Add To Cart" at bounding box center [635, 461] width 123 height 28
click at [672, 460] on span "button" at bounding box center [672, 461] width 6 height 3
click at [671, 460] on span "button" at bounding box center [672, 461] width 6 height 3
click at [633, 306] on img at bounding box center [640, 299] width 113 height 138
click at [595, 391] on span "Apple iPhone 16e" at bounding box center [641, 392] width 135 height 31
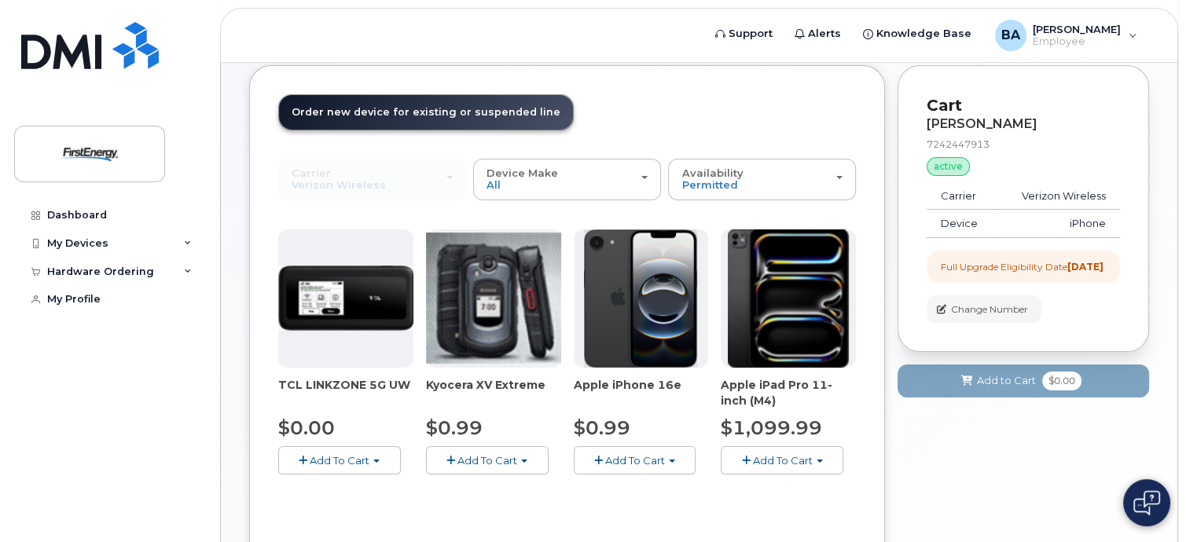
click at [653, 285] on img at bounding box center [640, 299] width 113 height 138
click at [80, 243] on div "My Devices" at bounding box center [77, 243] width 61 height 13
